Goal: Information Seeking & Learning: Learn about a topic

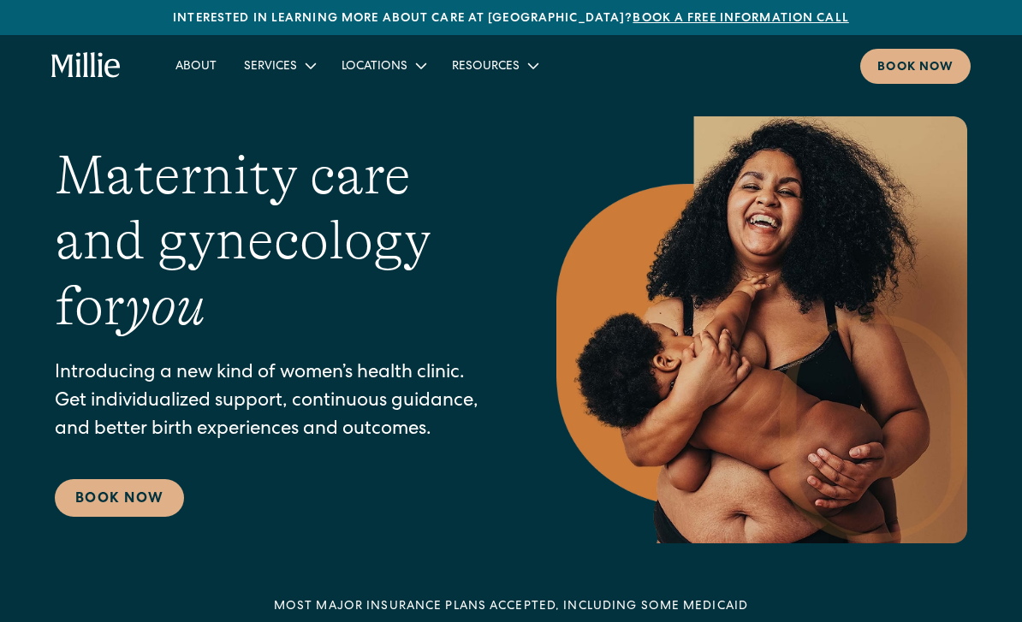
click at [284, 62] on div "Services" at bounding box center [270, 67] width 53 height 18
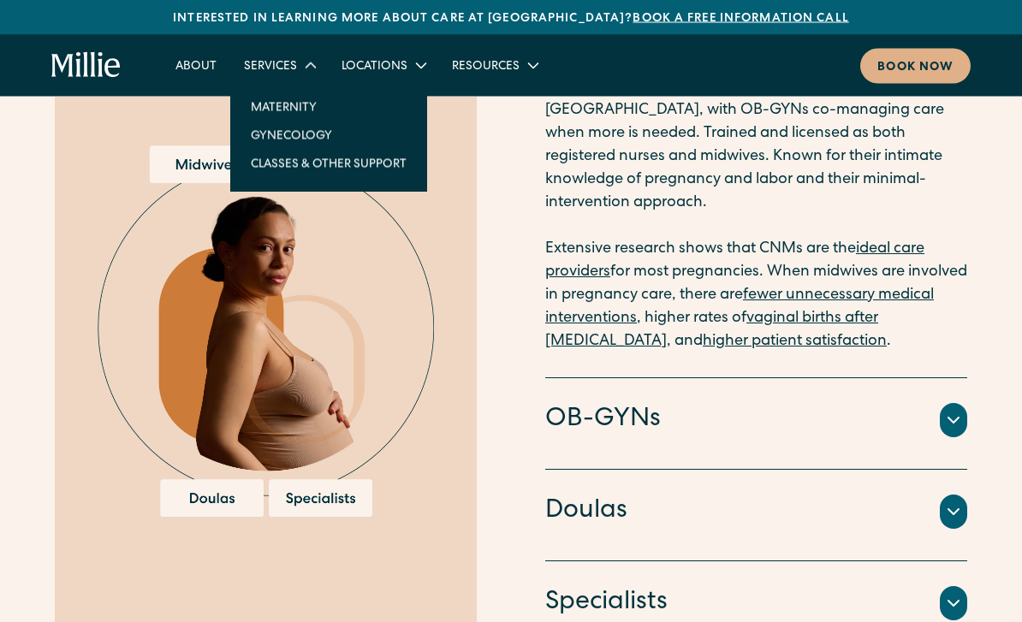
scroll to position [1856, 0]
click at [977, 401] on div "Our model Midwifery-led care backed by OBs and specialists Certified Nurse Midw…" at bounding box center [511, 245] width 1022 height 816
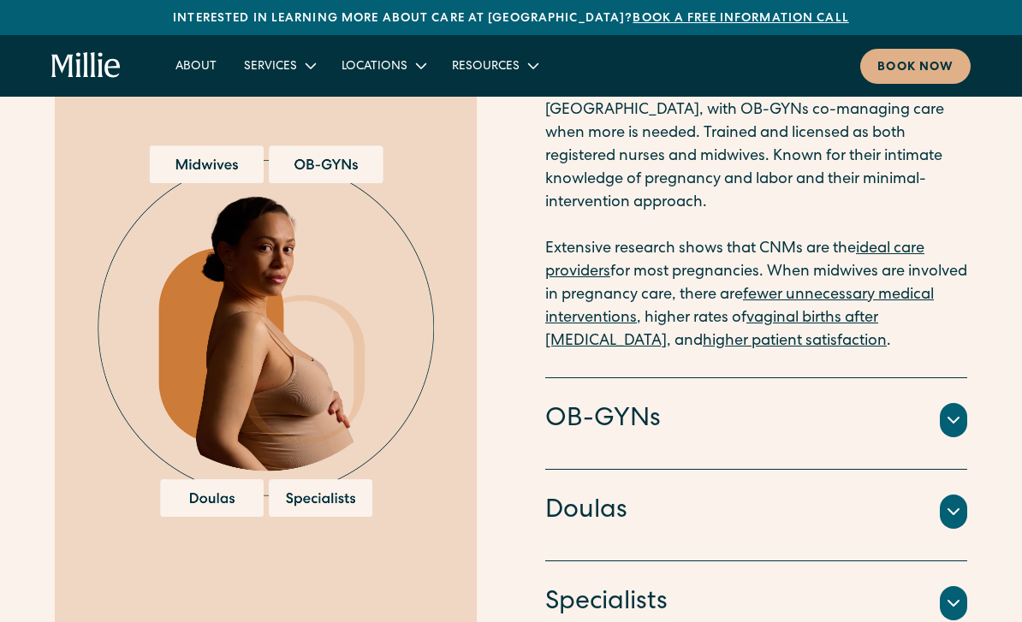
click at [951, 412] on div at bounding box center [952, 420] width 27 height 34
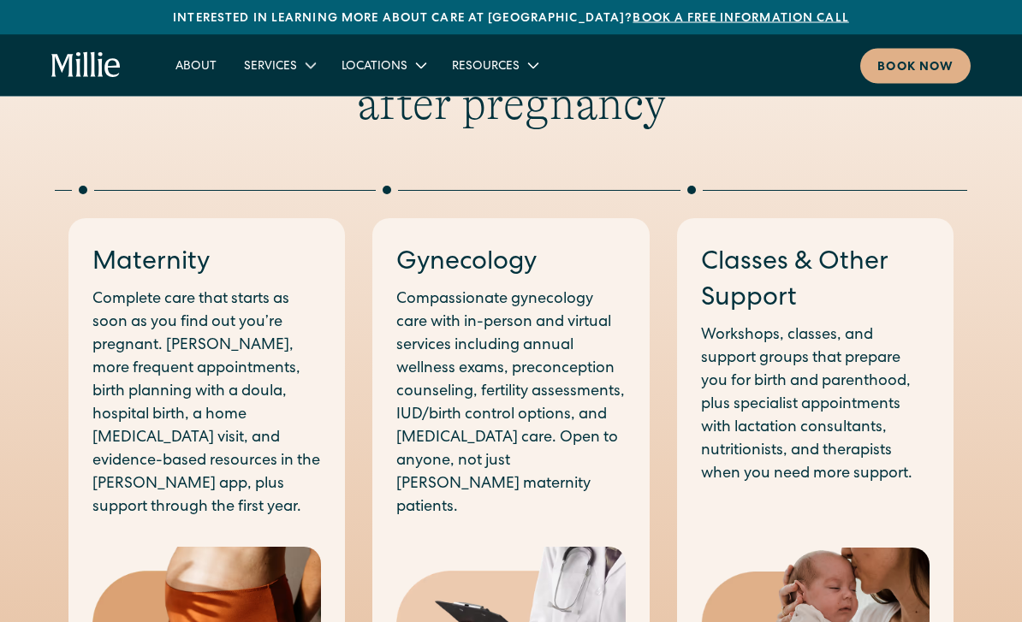
scroll to position [820, 0]
click at [473, 66] on div "Resources" at bounding box center [486, 67] width 68 height 18
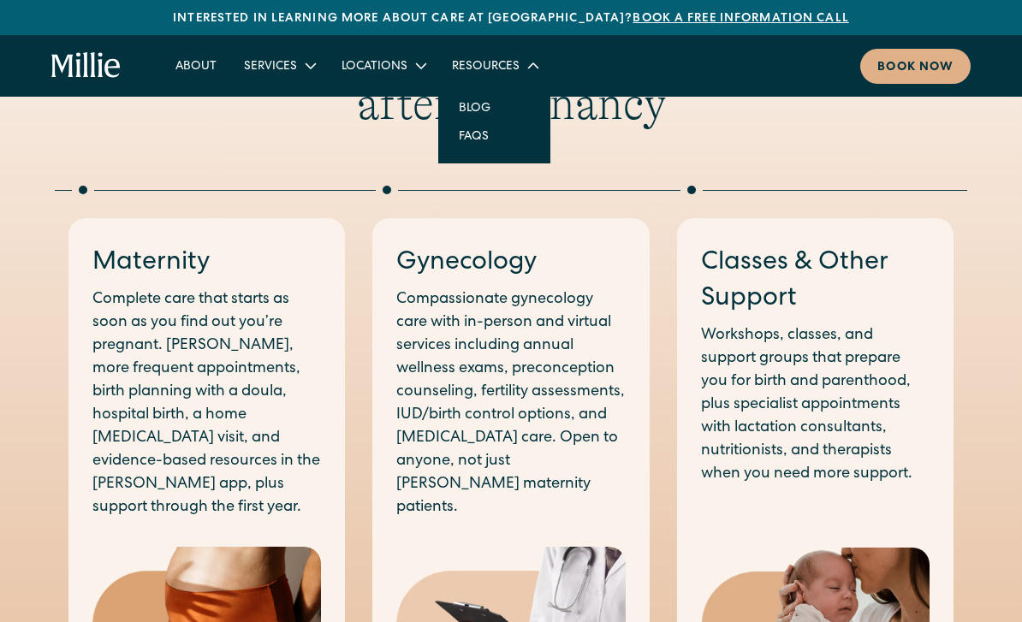
click at [365, 66] on div "Locations" at bounding box center [374, 67] width 66 height 18
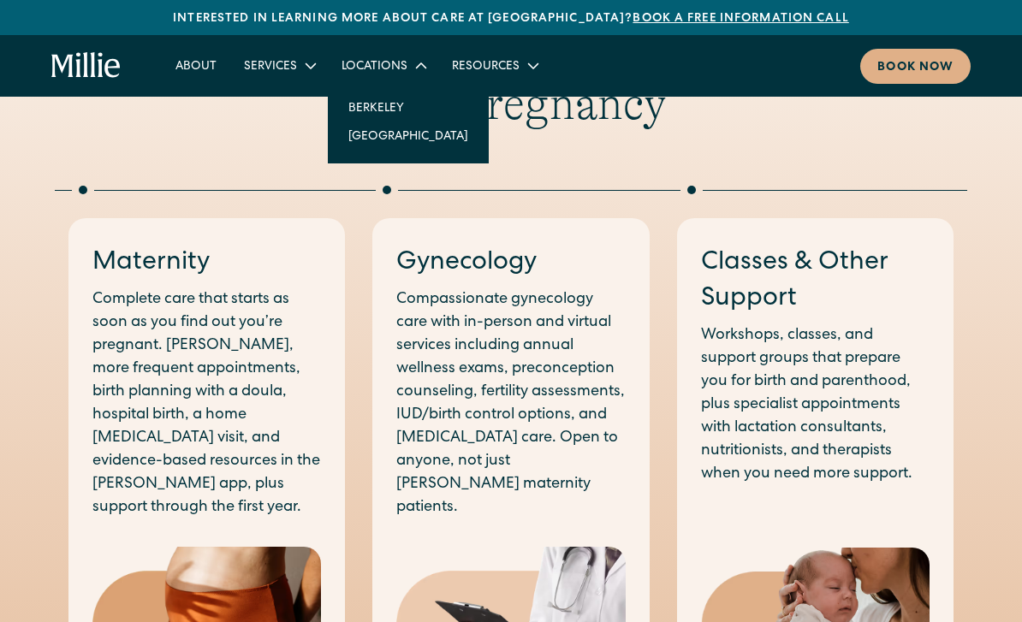
click at [297, 77] on div "Services" at bounding box center [279, 65] width 98 height 28
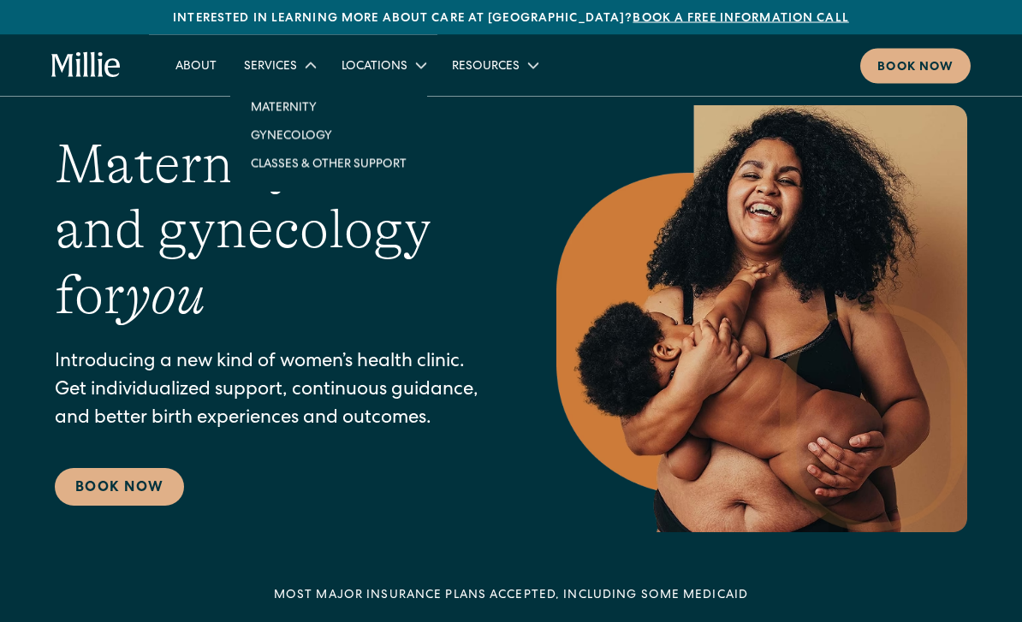
scroll to position [12, 0]
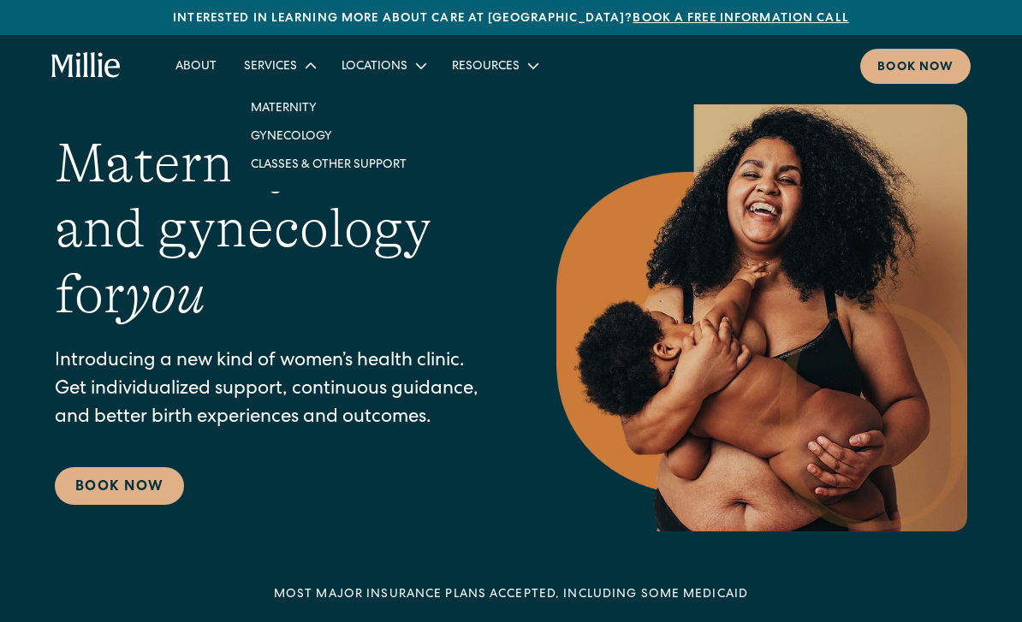
click at [506, 65] on div "Resources" at bounding box center [486, 67] width 68 height 18
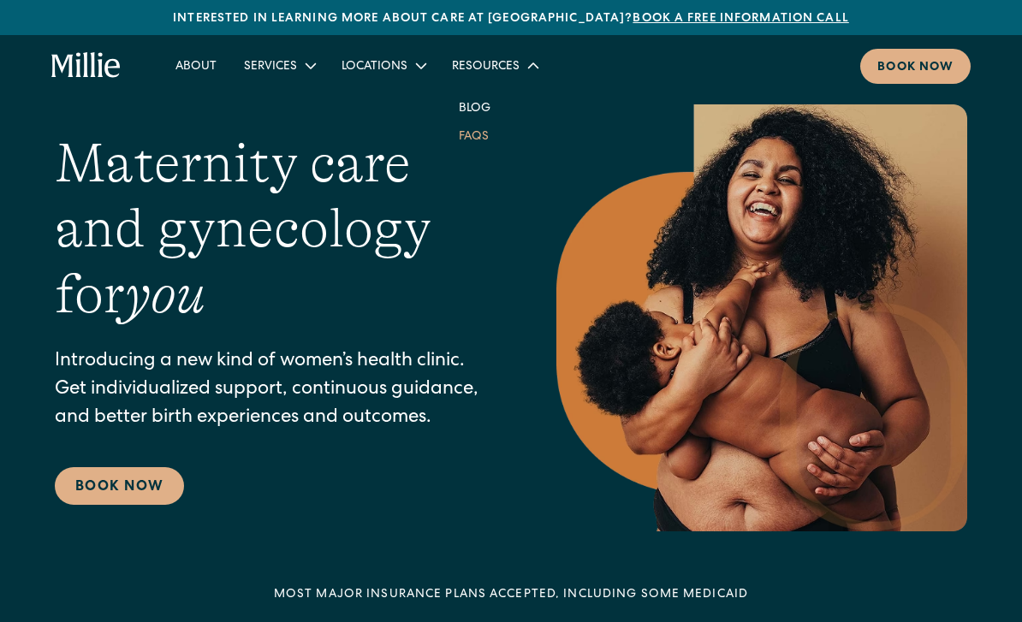
click at [488, 138] on link "FAQs" at bounding box center [473, 135] width 57 height 28
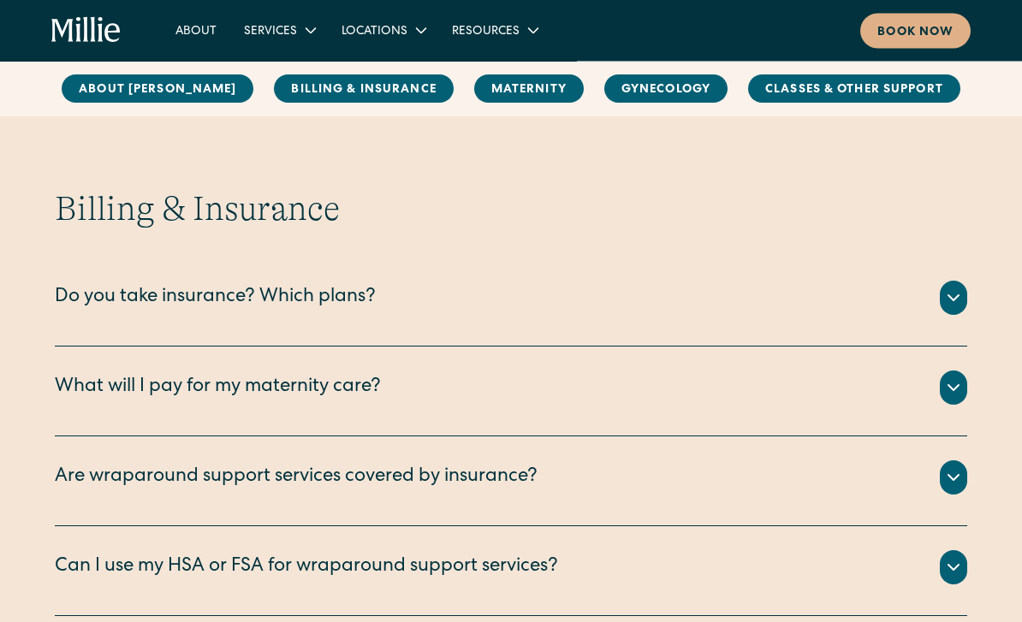
scroll to position [734, 0]
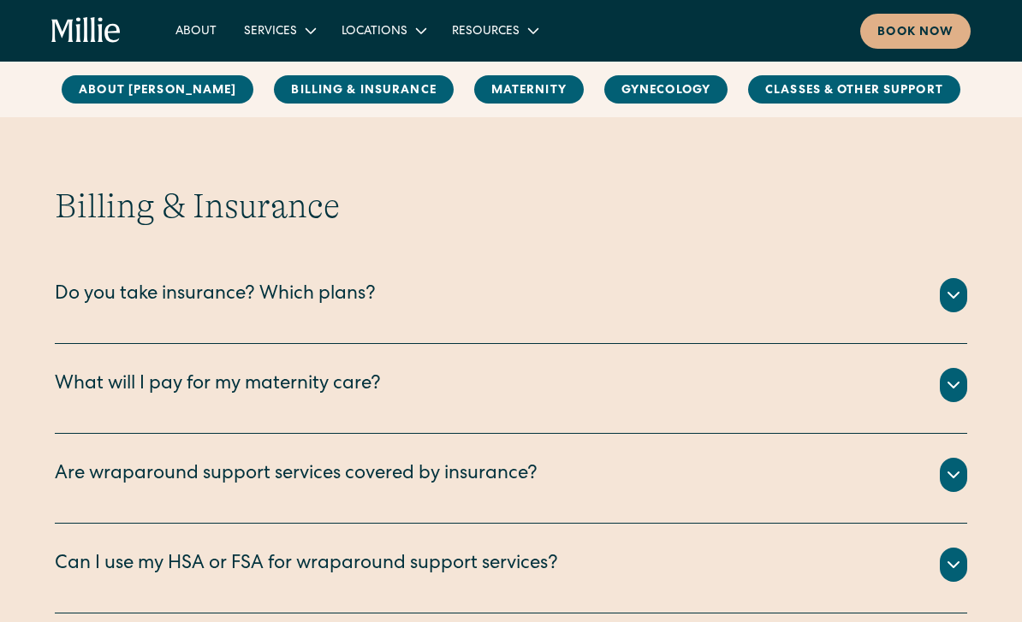
click at [513, 315] on div "We are currently accepting PPO plans from the following insurance companies: Ae…" at bounding box center [511, 315] width 912 height 7
click at [965, 304] on div at bounding box center [952, 295] width 27 height 34
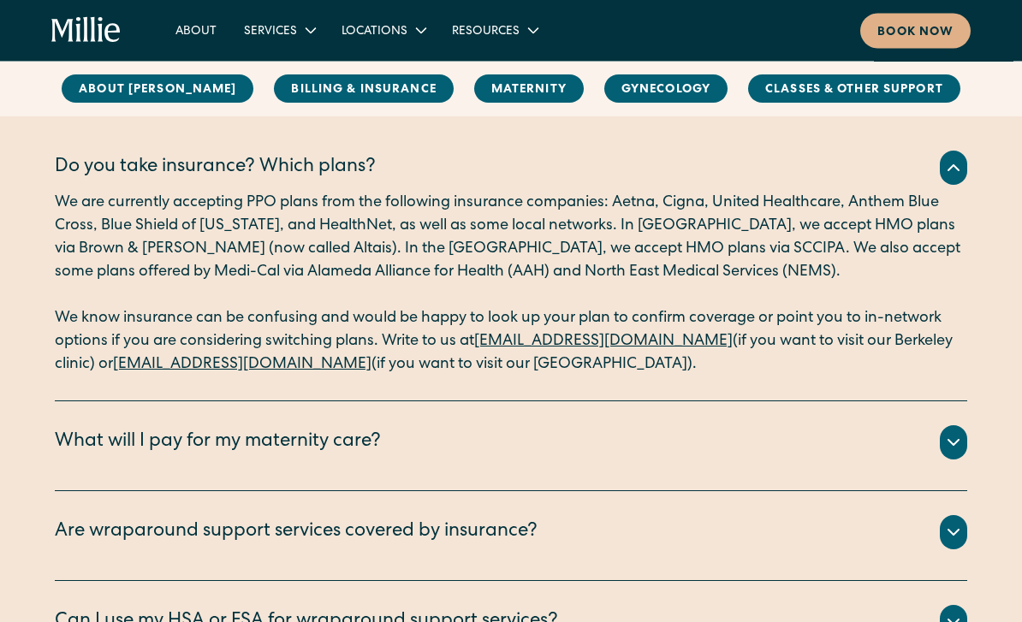
scroll to position [868, 0]
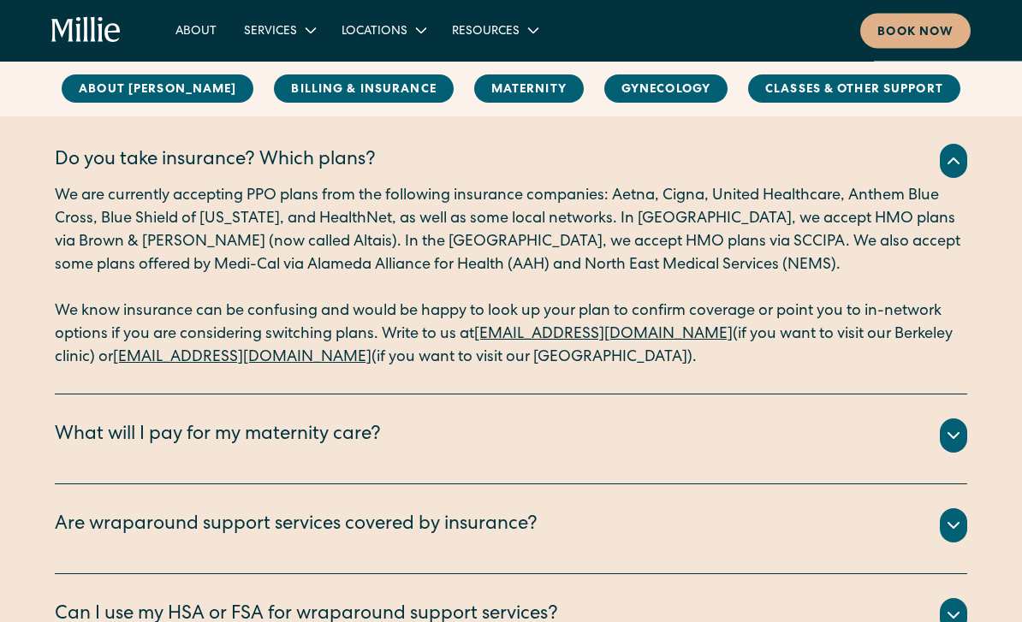
click at [767, 530] on div "Are wraparound support services covered by insurance?" at bounding box center [511, 526] width 912 height 34
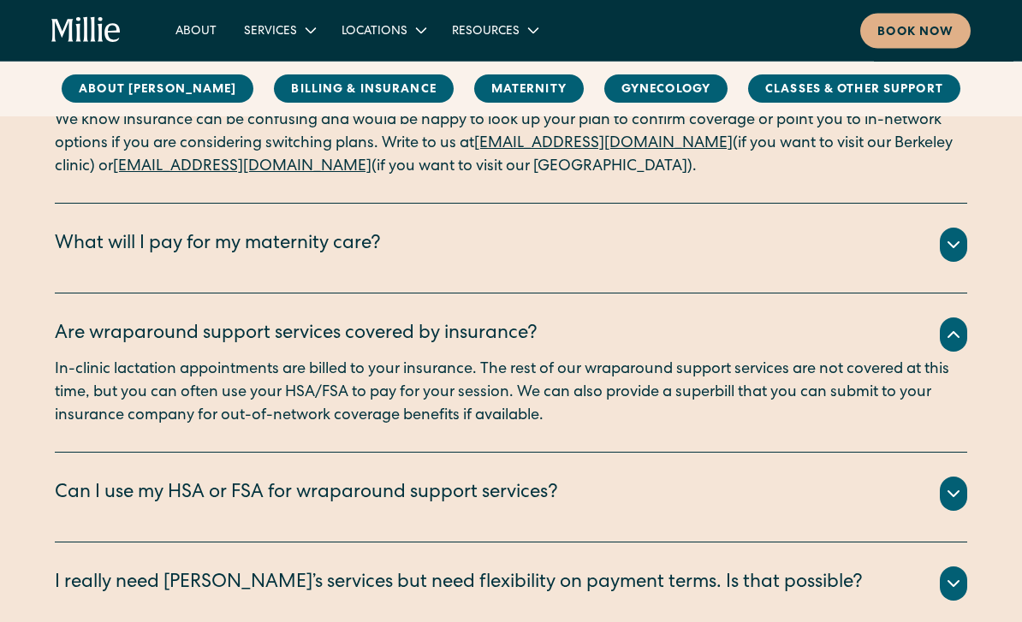
scroll to position [1063, 0]
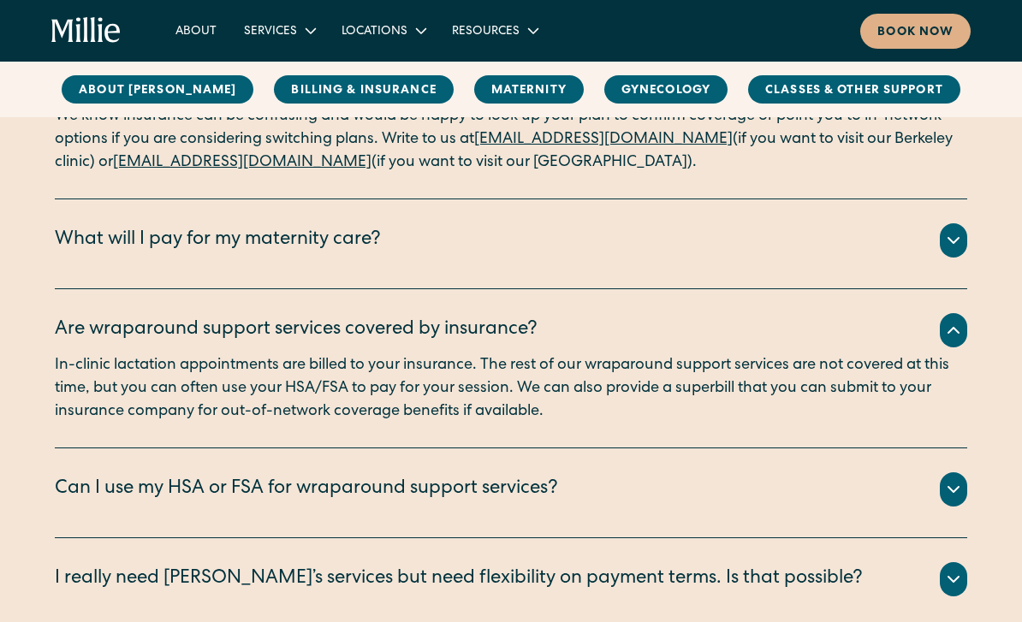
click at [837, 270] on div "What will I pay for my maternity care? All your clinical appointments at Millie…" at bounding box center [511, 244] width 912 height 90
click at [959, 262] on div "All your clinical appointments at Millie, lab tests, ultrasounds, and labor and…" at bounding box center [511, 261] width 912 height 7
click at [958, 254] on div at bounding box center [952, 240] width 27 height 34
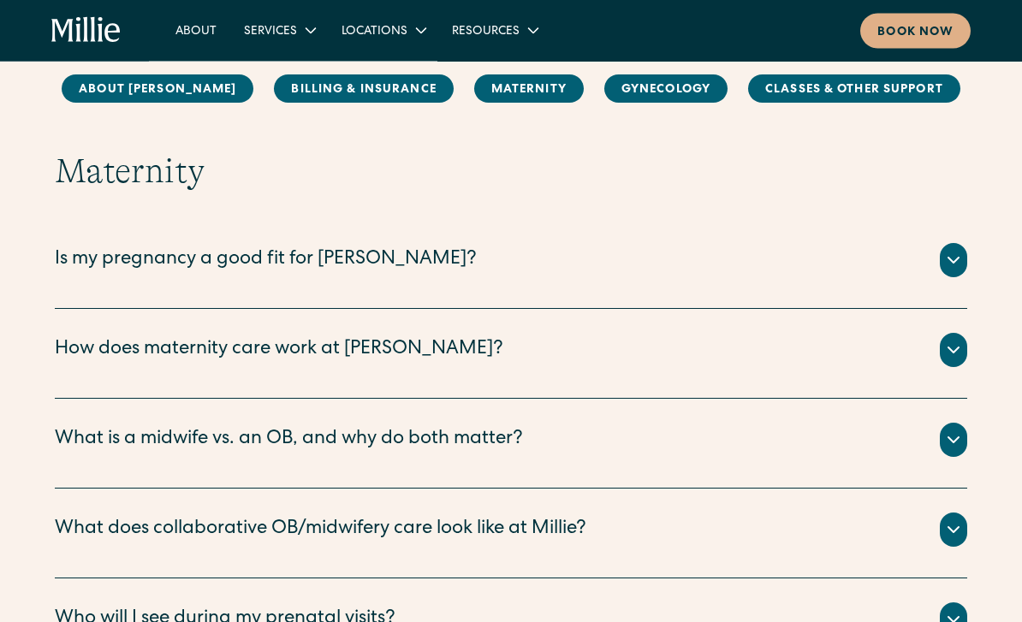
scroll to position [2096, 0]
